Goal: Task Accomplishment & Management: Use online tool/utility

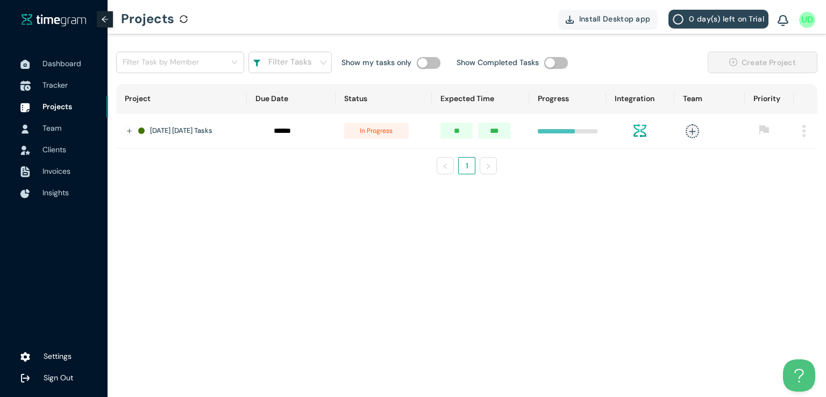
click at [52, 88] on span "Tracker" at bounding box center [54, 85] width 25 height 10
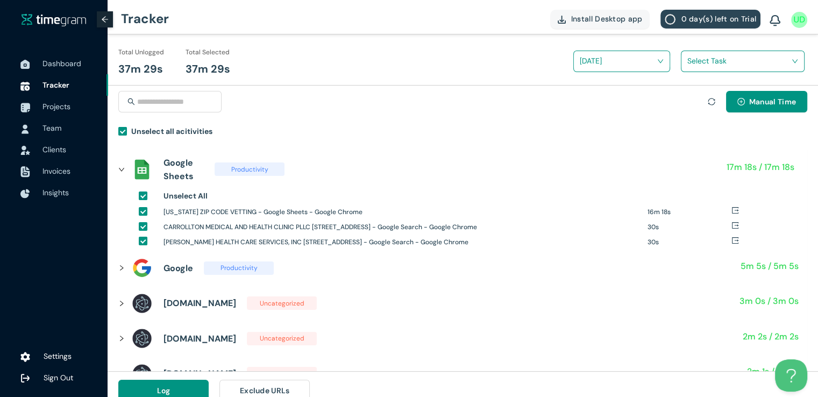
click at [703, 57] on input "search" at bounding box center [738, 61] width 103 height 16
click at [696, 93] on div "[US_STATE] Zipcodes" at bounding box center [743, 100] width 123 height 17
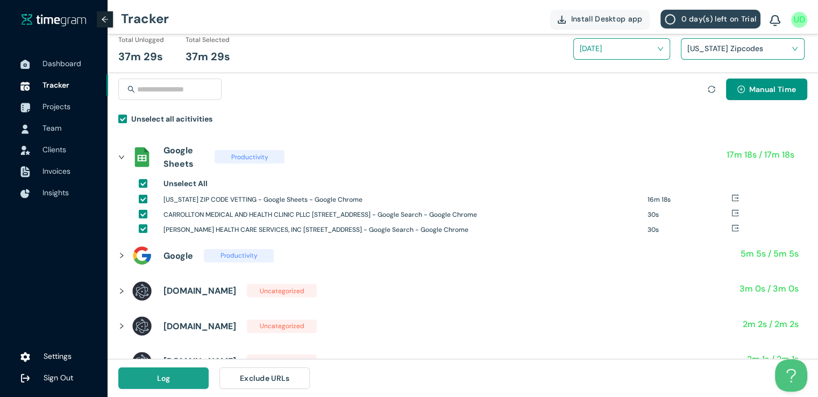
click at [185, 375] on button "Log" at bounding box center [163, 378] width 90 height 22
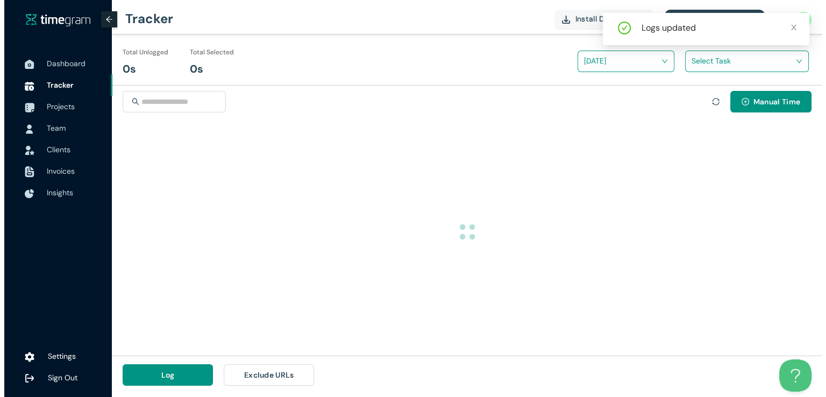
scroll to position [0, 0]
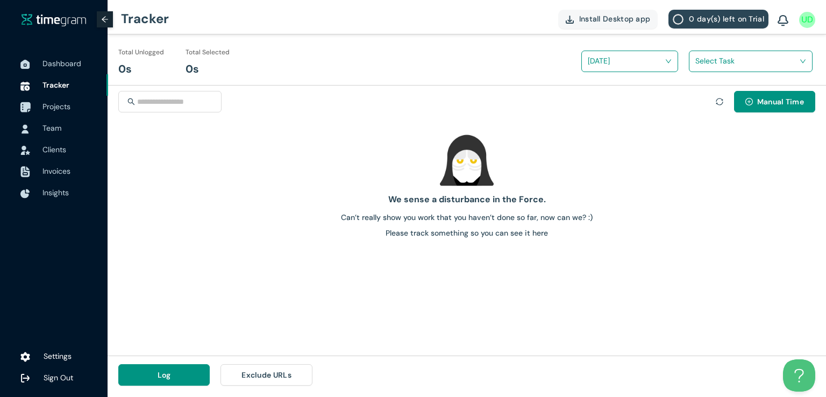
click at [56, 106] on span "Projects" at bounding box center [56, 107] width 28 height 10
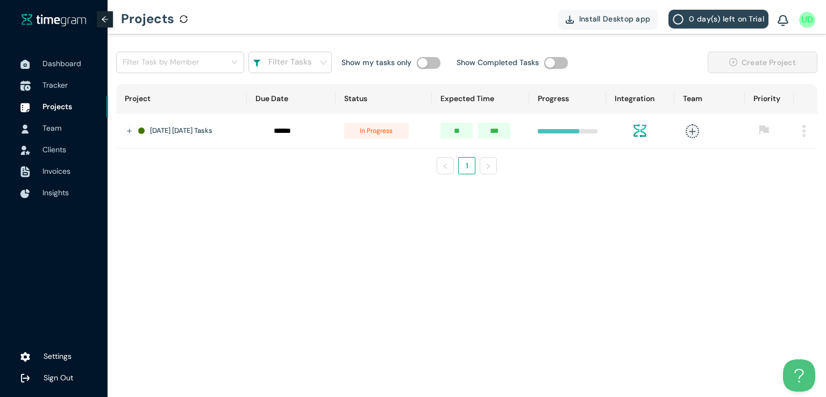
click at [52, 83] on span "Tracker" at bounding box center [54, 85] width 25 height 10
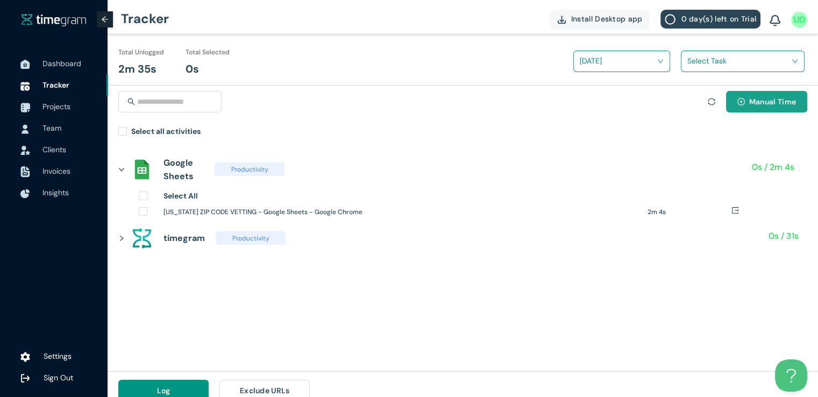
click at [760, 100] on span "Manual Time" at bounding box center [772, 102] width 47 height 12
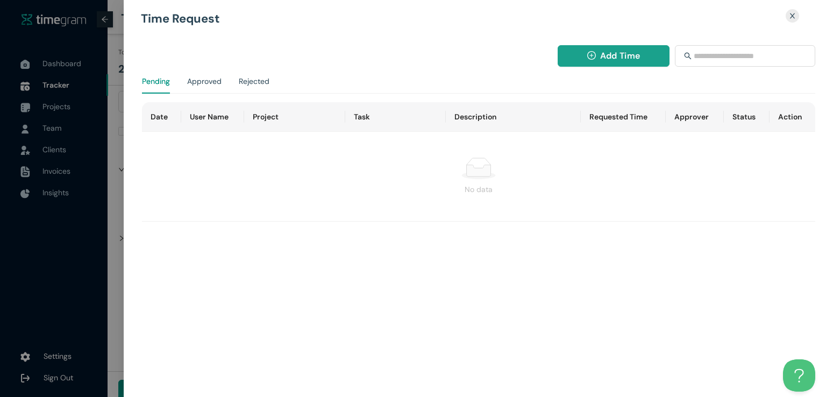
click at [611, 61] on span "Add Time" at bounding box center [620, 55] width 40 height 13
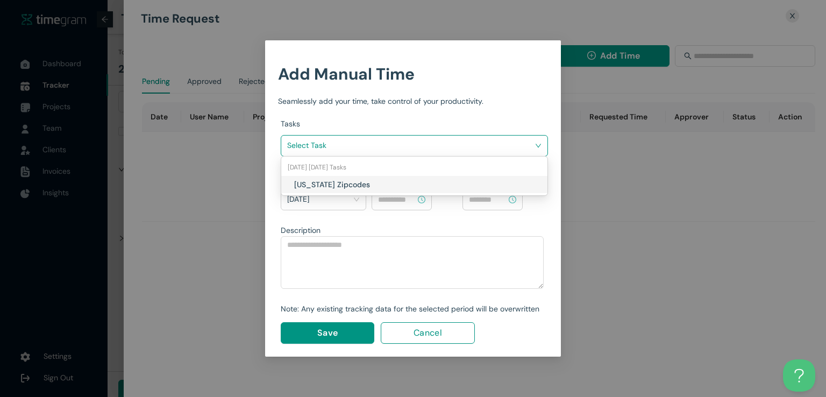
click at [451, 140] on input "search" at bounding box center [410, 145] width 247 height 16
click at [394, 181] on h1 "Texas Zipcodes" at bounding box center [357, 185] width 126 height 12
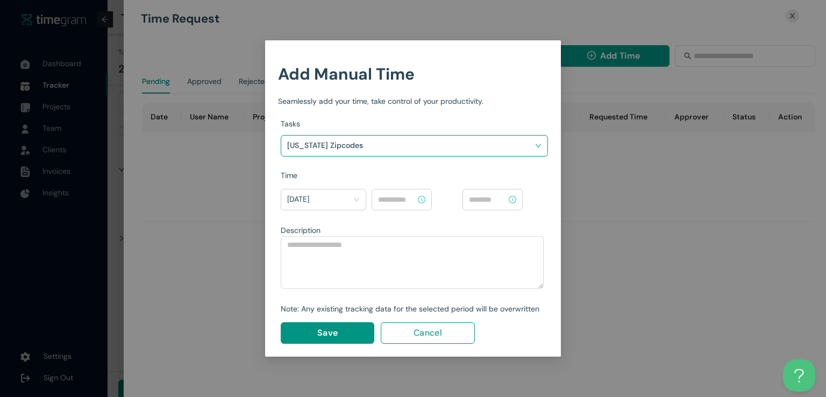
click at [400, 202] on input at bounding box center [397, 200] width 38 height 12
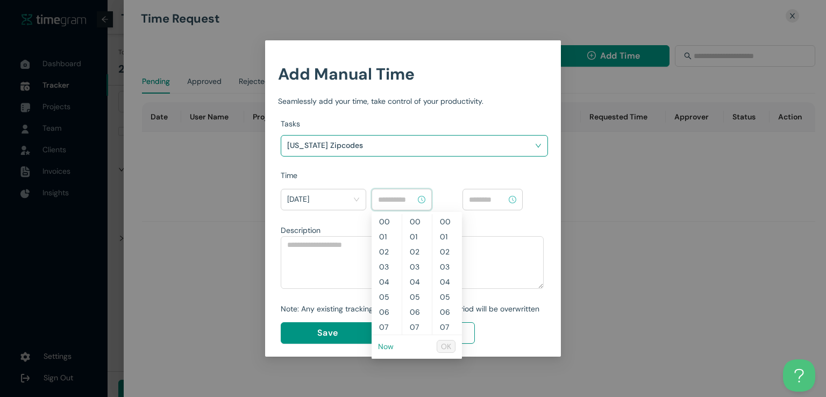
click at [383, 343] on link "Now" at bounding box center [386, 347] width 16 height 10
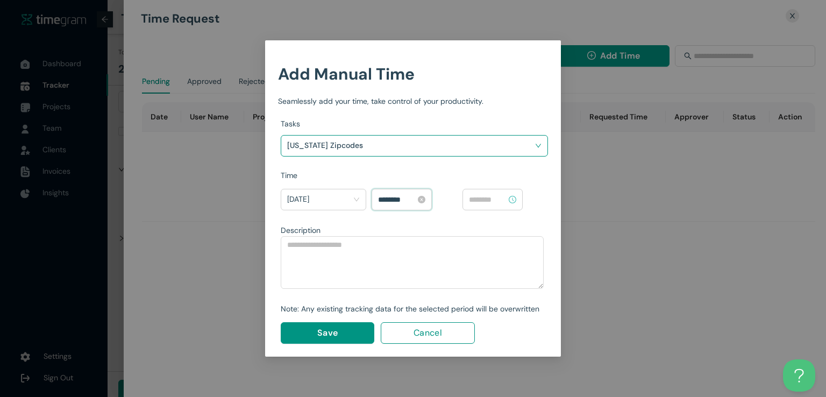
click at [384, 198] on input "********" at bounding box center [397, 200] width 38 height 12
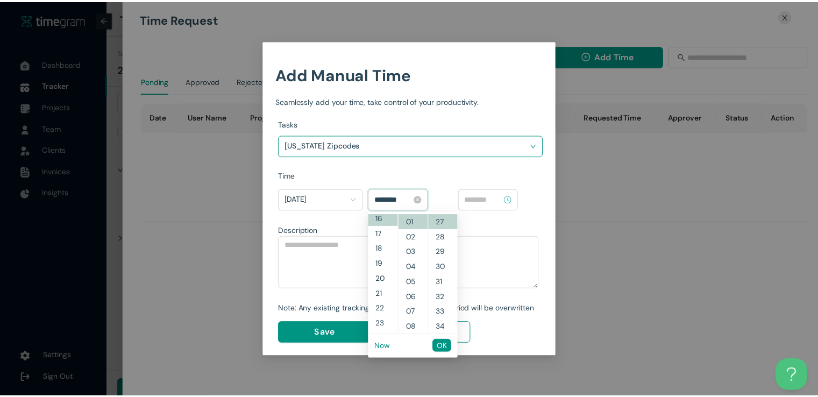
scroll to position [241, 0]
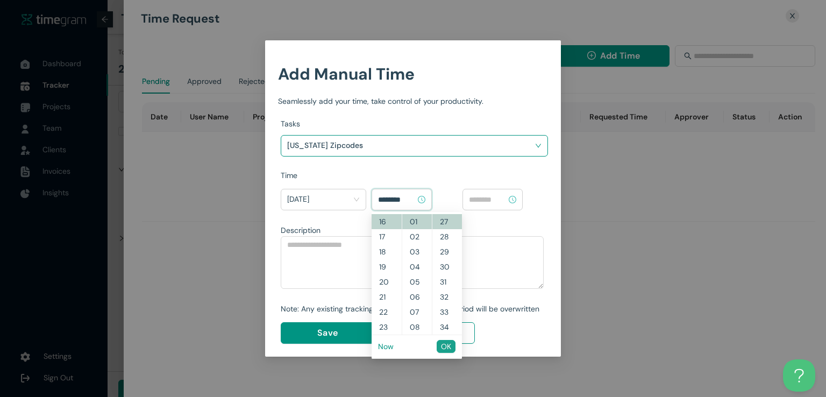
click at [445, 340] on span "OK" at bounding box center [446, 346] width 10 height 12
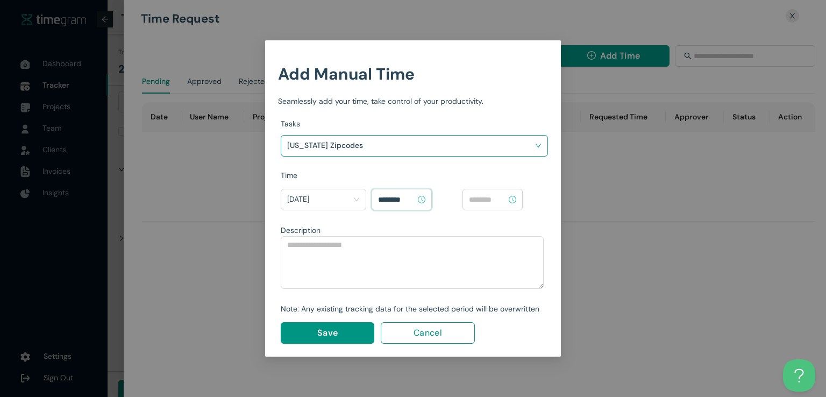
type input "********"
click at [496, 198] on input at bounding box center [488, 200] width 38 height 12
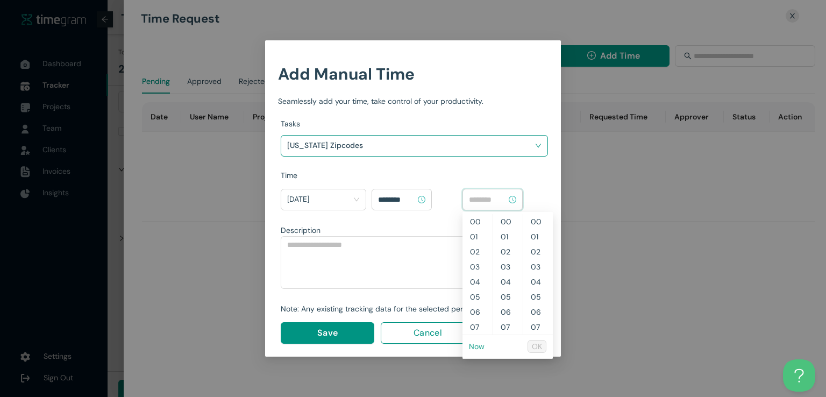
click at [474, 344] on link "Now" at bounding box center [477, 347] width 16 height 10
type input "********"
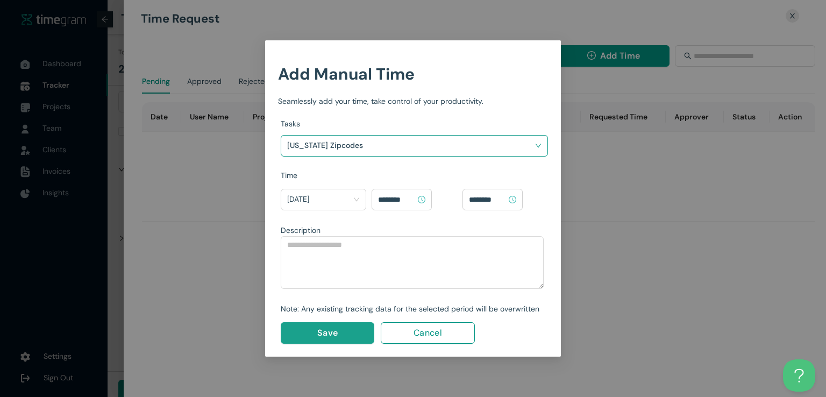
click at [323, 334] on span "Save" at bounding box center [327, 332] width 20 height 13
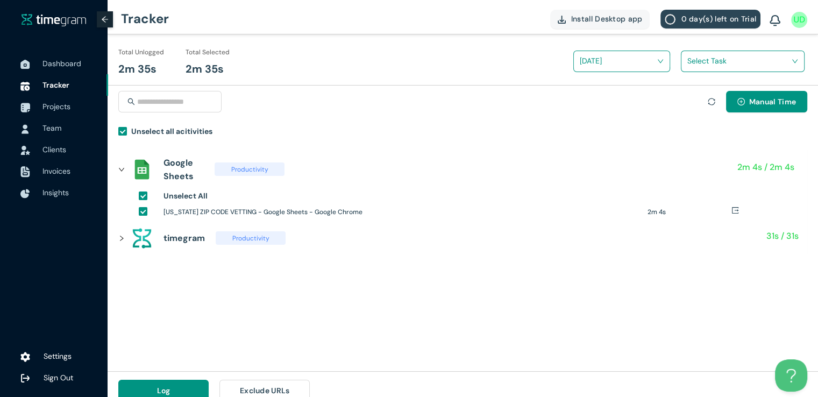
click at [690, 67] on input "search" at bounding box center [738, 61] width 103 height 16
click at [690, 97] on div "Texas Zipcodes" at bounding box center [743, 100] width 123 height 17
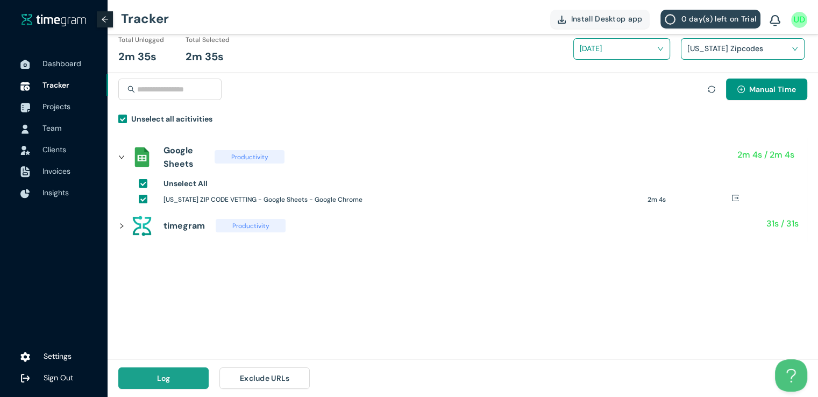
click at [159, 377] on span "Log" at bounding box center [163, 378] width 13 height 12
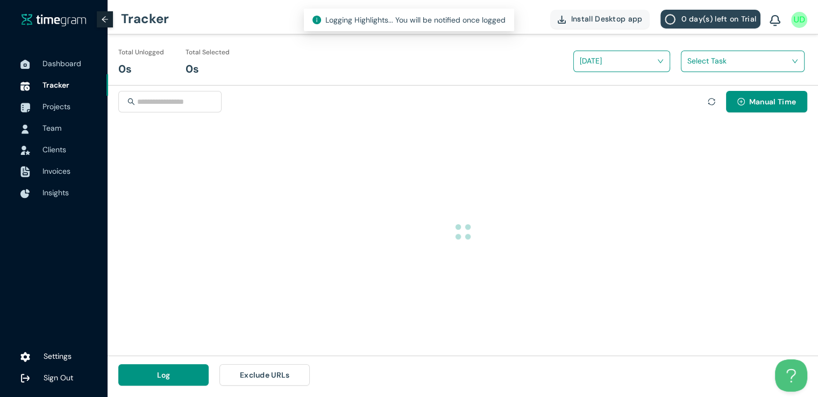
scroll to position [0, 0]
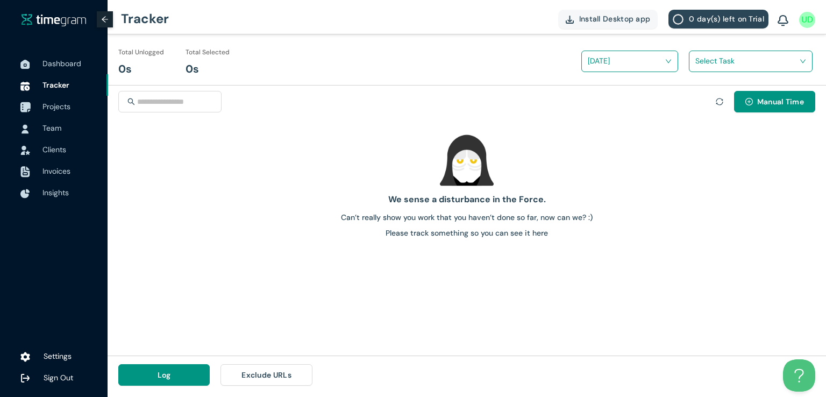
click at [53, 110] on span "Projects" at bounding box center [56, 107] width 28 height 10
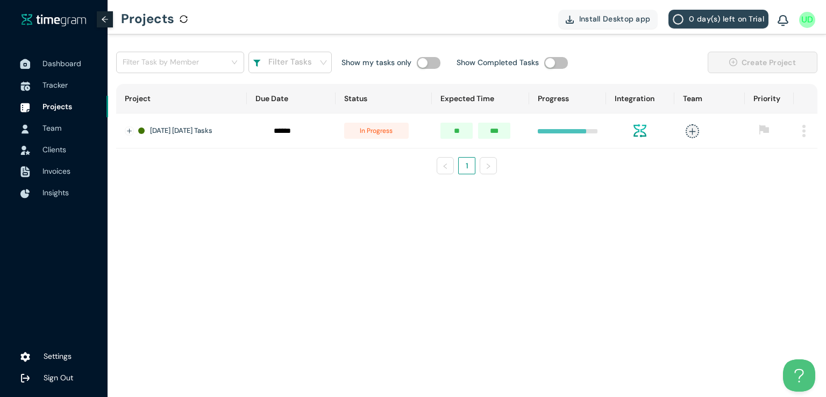
click at [57, 65] on span "Dashboard" at bounding box center [61, 64] width 39 height 10
